Goal: Consume media (video, audio): Consume media (video, audio)

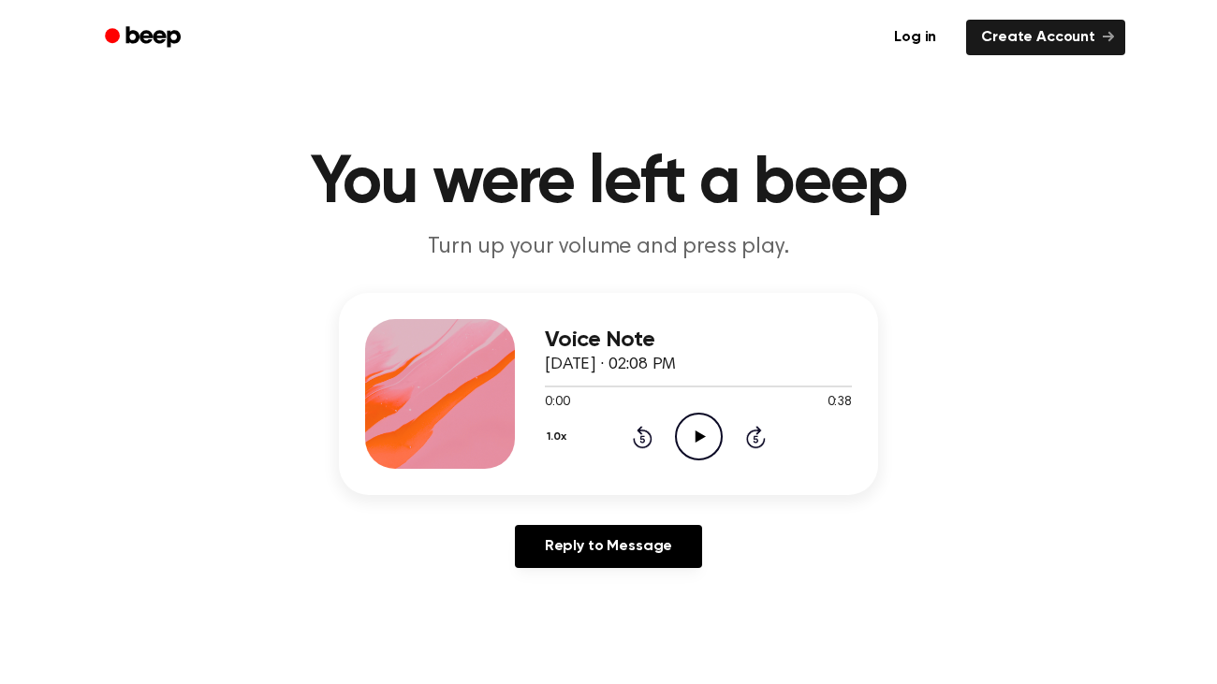
click at [691, 445] on icon "Play Audio" at bounding box center [699, 437] width 48 height 48
click at [766, 448] on div "1.0x Rewind 5 seconds Pause Audio Skip 5 seconds" at bounding box center [698, 437] width 307 height 48
click at [756, 441] on icon at bounding box center [754, 438] width 5 height 7
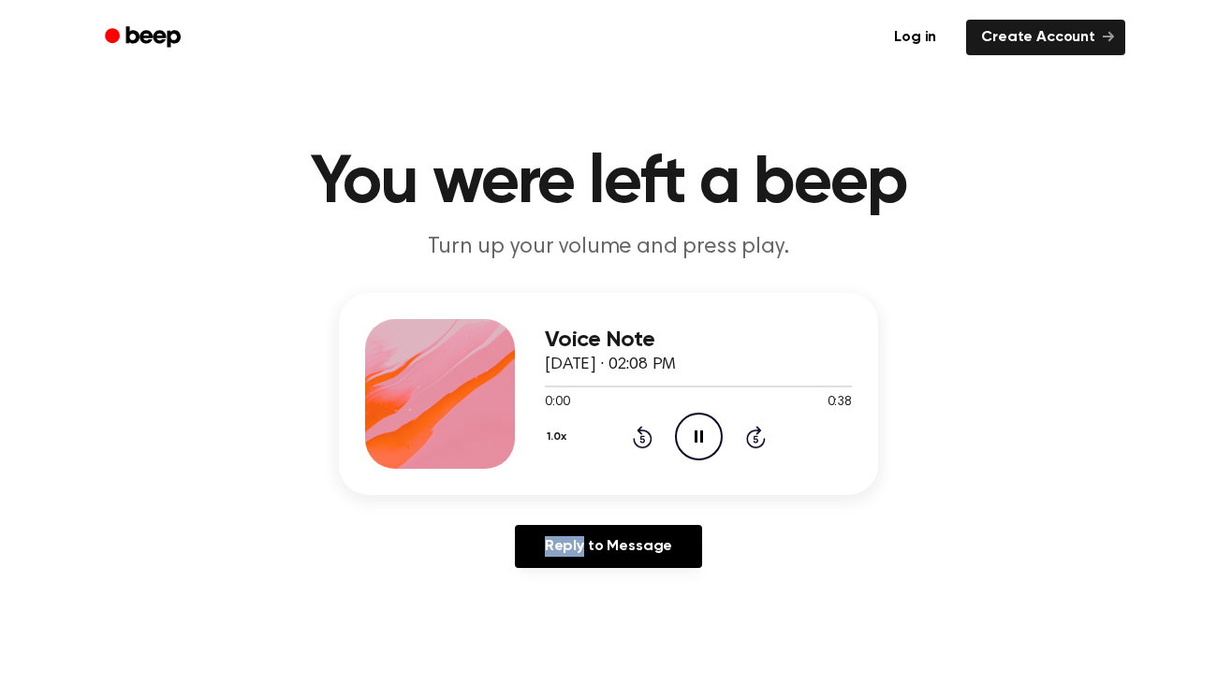
click at [756, 441] on icon at bounding box center [754, 438] width 5 height 7
